Goal: Task Accomplishment & Management: Complete application form

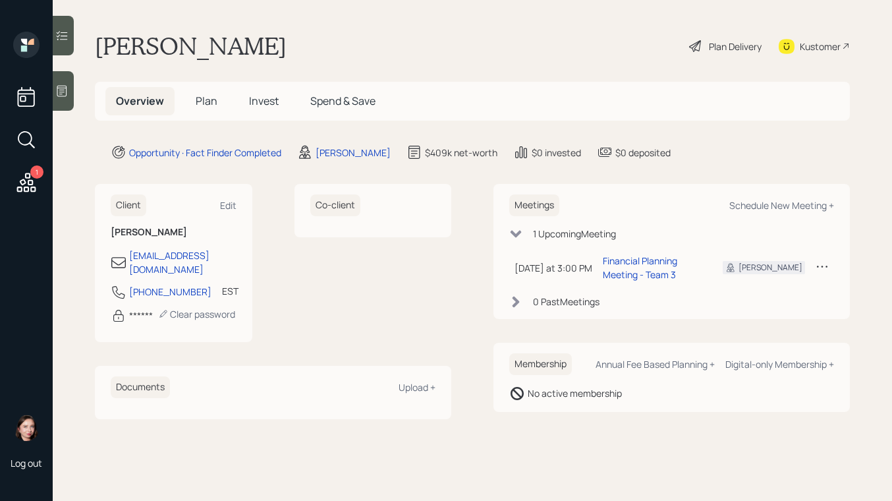
click at [725, 41] on div "Plan Delivery" at bounding box center [735, 47] width 53 height 14
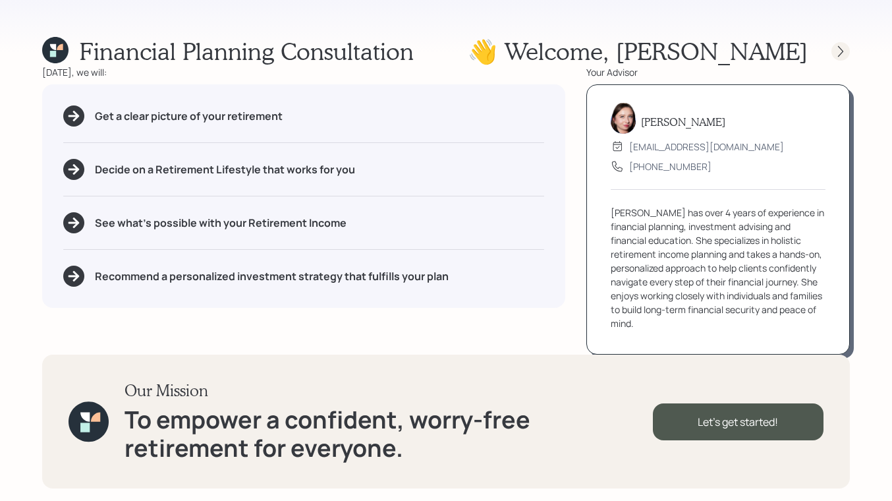
click at [840, 51] on icon at bounding box center [840, 51] width 13 height 13
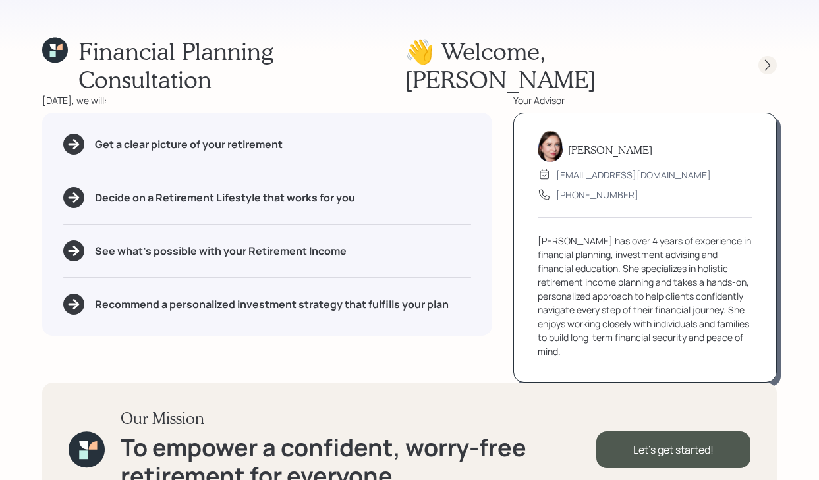
click at [766, 59] on icon at bounding box center [767, 65] width 13 height 13
